Goal: Information Seeking & Learning: Compare options

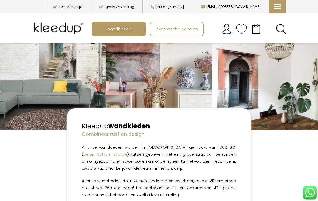
scroll to position [15, 0]
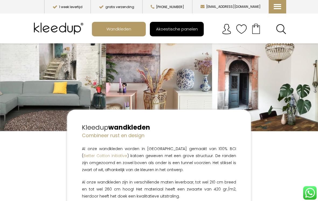
click at [183, 29] on span "Akoestische panelen" at bounding box center [177, 29] width 48 height 10
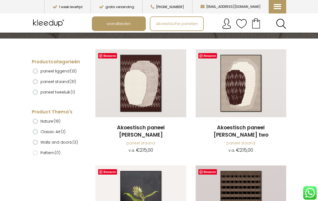
scroll to position [114, 0]
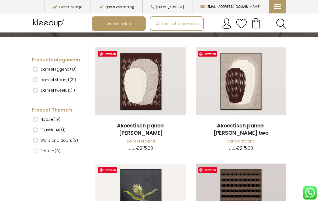
click at [36, 79] on ins at bounding box center [35, 79] width 5 height 5
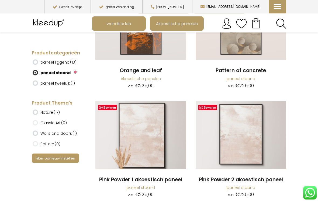
scroll to position [536, 0]
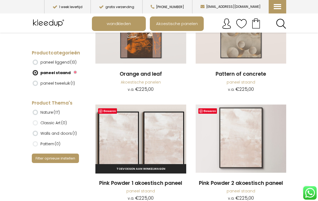
click at [149, 143] on img at bounding box center [140, 139] width 91 height 68
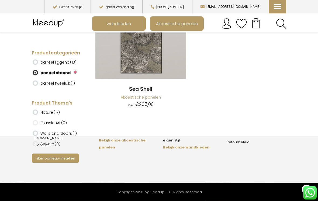
scroll to position [1754, 0]
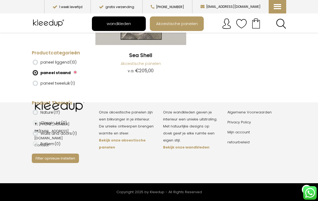
click at [108, 22] on span "wandkleden" at bounding box center [119, 24] width 30 height 10
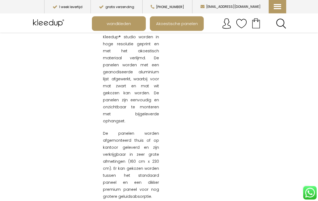
scroll to position [408, 0]
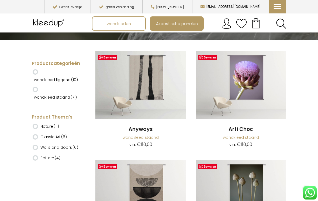
scroll to position [111, 0]
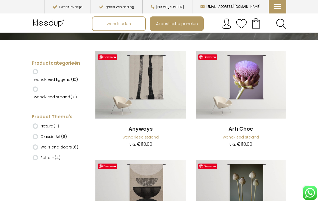
click at [34, 89] on ins at bounding box center [35, 88] width 5 height 5
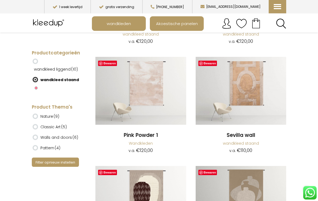
scroll to position [904, 0]
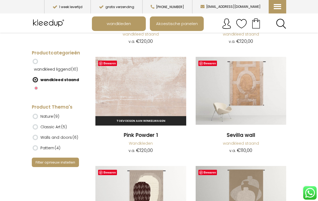
click at [136, 106] on img at bounding box center [140, 91] width 91 height 68
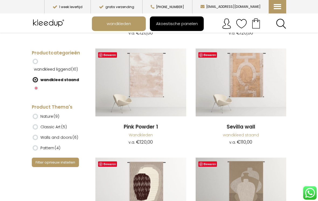
click at [172, 22] on span "Akoestische panelen" at bounding box center [177, 24] width 48 height 10
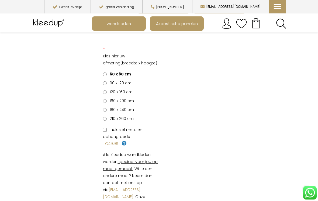
scroll to position [213, 0]
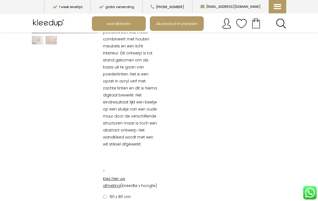
scroll to position [85, 0]
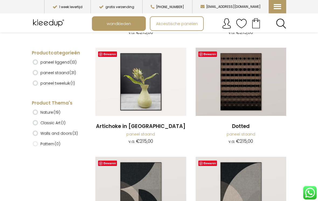
scroll to position [230, 0]
click at [34, 71] on ins at bounding box center [35, 72] width 5 height 5
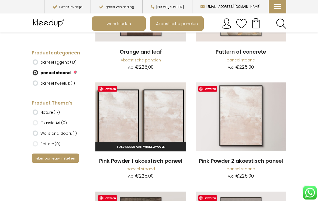
scroll to position [558, 0]
click at [135, 113] on img at bounding box center [140, 116] width 91 height 68
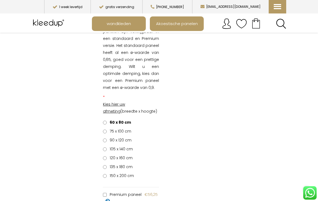
scroll to position [842, 0]
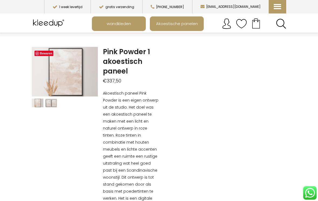
scroll to position [0, 0]
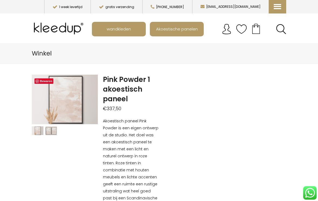
click at [52, 26] on img at bounding box center [59, 29] width 55 height 22
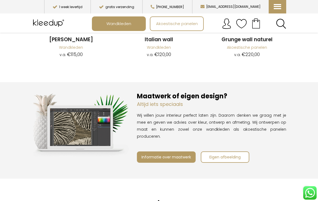
scroll to position [599, 0]
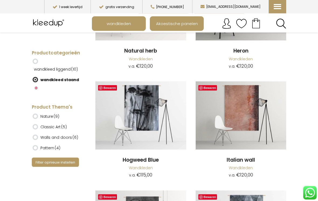
scroll to position [2413, 0]
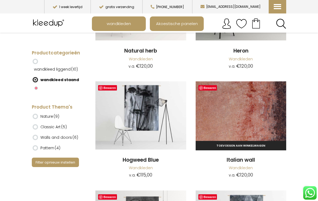
click at [241, 108] on img at bounding box center [241, 115] width 91 height 68
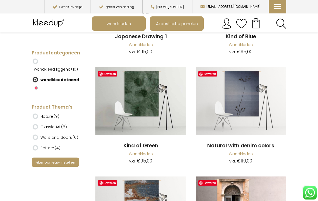
scroll to position [2643, 0]
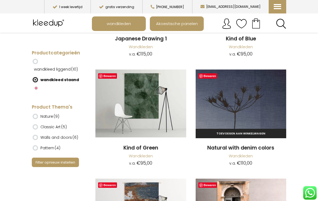
click at [246, 92] on img at bounding box center [241, 103] width 91 height 68
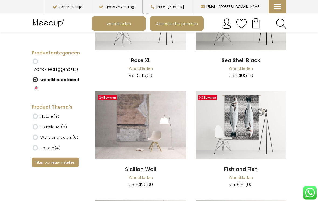
scroll to position [3058, 0]
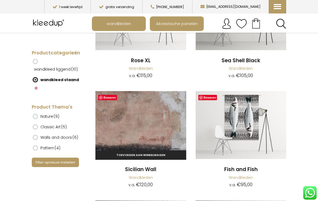
click at [128, 108] on img at bounding box center [140, 125] width 91 height 68
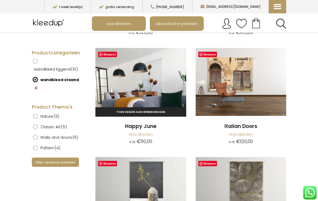
scroll to position [3646, 0]
click at [131, 64] on img at bounding box center [140, 82] width 91 height 68
